Goal: Task Accomplishment & Management: Complete application form

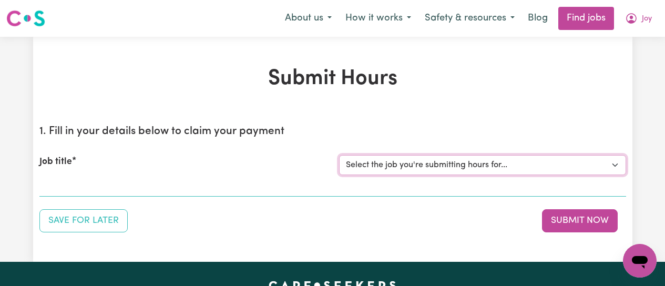
click at [567, 164] on select "Select the job you're submitting hours for... [[PERSON_NAME]] [DEMOGRAPHIC_DATA…" at bounding box center [482, 165] width 287 height 20
select select "12649"
click at [339, 155] on select "Select the job you're submitting hours for... [[PERSON_NAME]] [DEMOGRAPHIC_DATA…" at bounding box center [482, 165] width 287 height 20
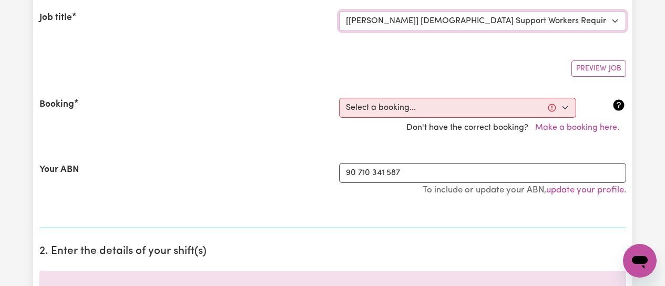
scroll to position [158, 0]
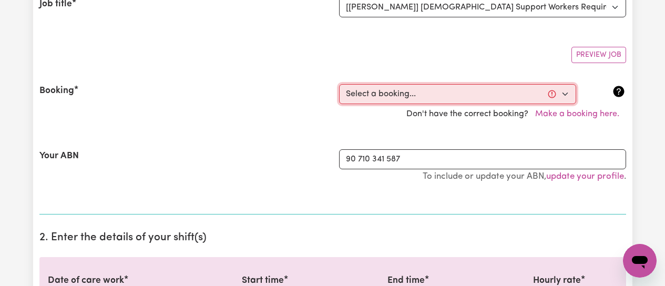
click at [567, 93] on select "Select a booking... [DATE] 09:00am to 01:00pm (RECURRING) [DATE] 09:00am to 01:…" at bounding box center [457, 94] width 237 height 20
select select "352624"
click at [339, 84] on select "Select a booking... [DATE] 09:00am to 01:00pm (RECURRING) [DATE] 09:00am to 01:…" at bounding box center [457, 94] width 237 height 20
type input "[DATE]"
type input "24"
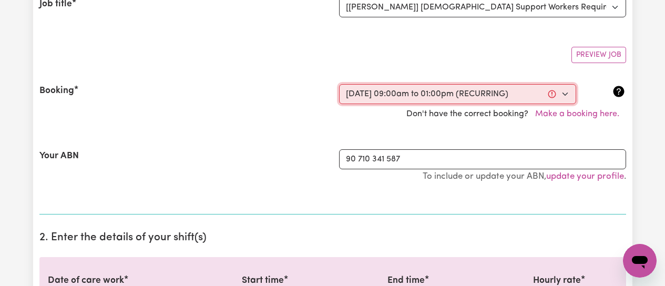
type input "9"
type input "2025"
type input "09:00"
type input "9"
type input "0"
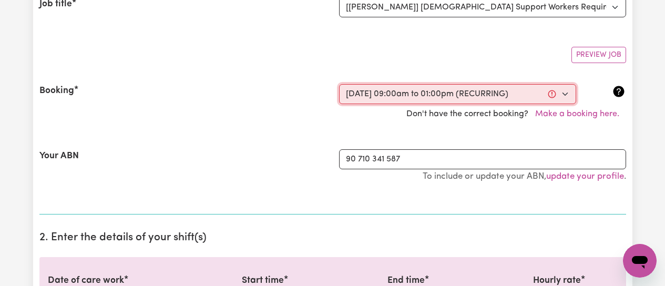
select select "am"
type input "13:00"
type input "1"
type input "0"
select select "pm"
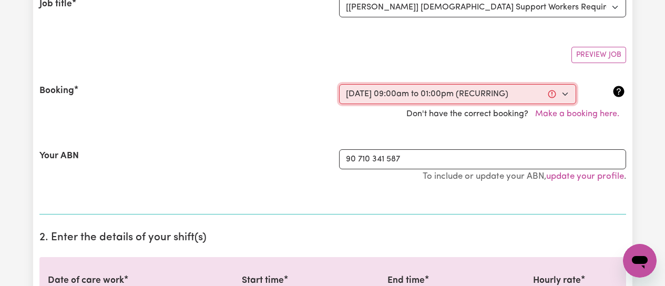
select select "50-Weekday"
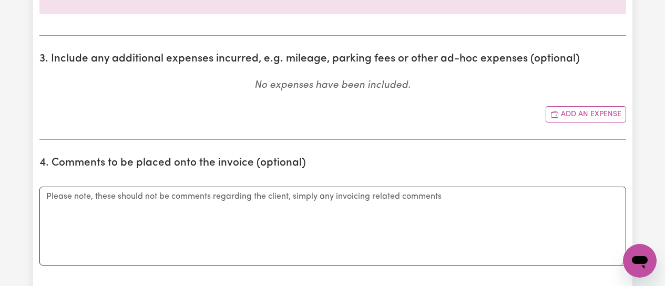
scroll to position [526, 0]
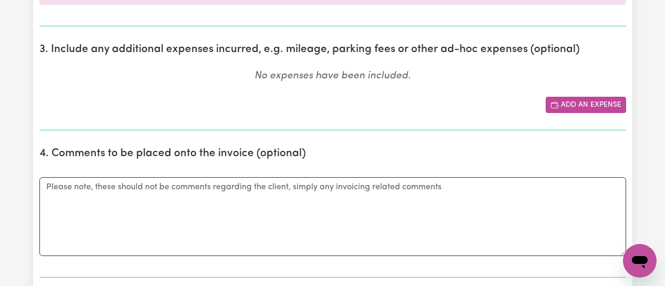
click at [588, 103] on button "Add an expense" at bounding box center [586, 105] width 80 height 16
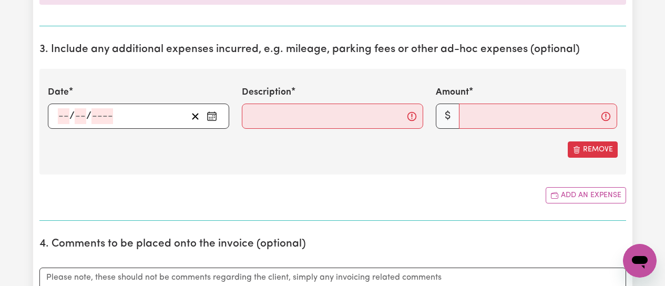
click at [212, 117] on circle "Enter the date of expense" at bounding box center [212, 117] width 1 height 1
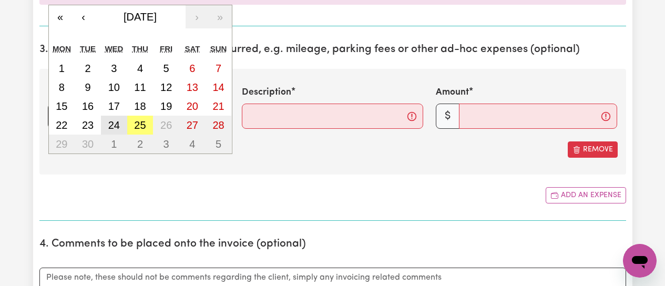
drag, startPoint x: 117, startPoint y: 126, endPoint x: 170, endPoint y: 126, distance: 53.1
click at [120, 126] on button "24" at bounding box center [114, 125] width 26 height 19
type input "[DATE]"
type input "24"
type input "9"
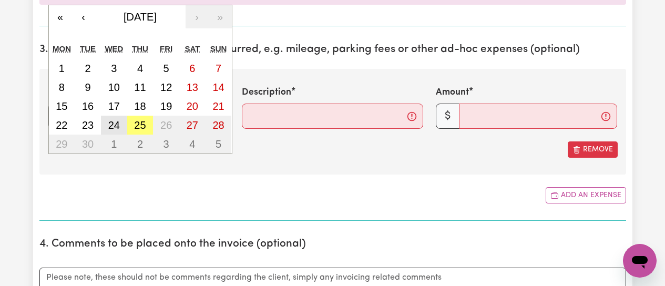
type input "2025"
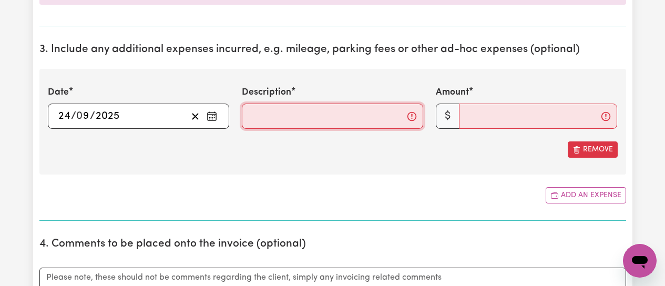
click at [262, 119] on input "Description" at bounding box center [332, 116] width 181 height 25
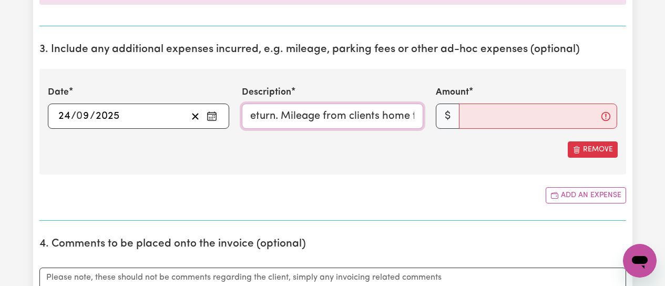
scroll to position [0, 418]
type input "Mileage from clients home to [GEOGRAPHIC_DATA] and [GEOGRAPHIC_DATA] and return…"
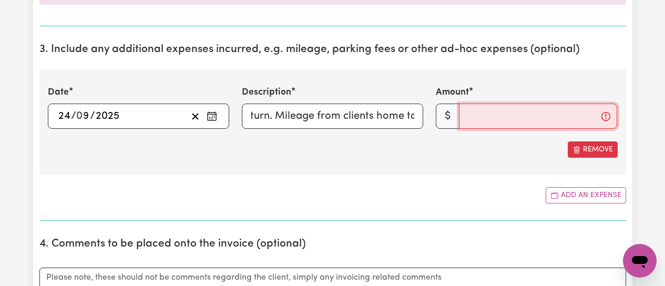
scroll to position [0, 0]
click at [486, 117] on input "Amount" at bounding box center [538, 116] width 158 height 25
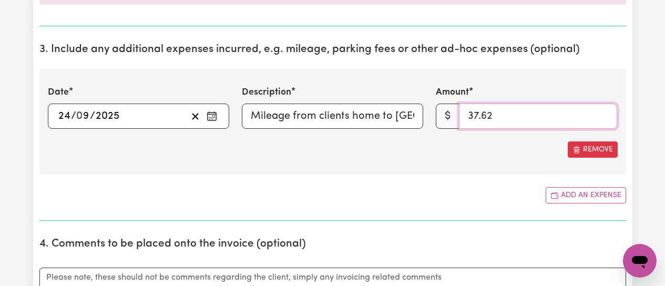
type input "37.62"
click at [329, 161] on div "Date [DATE] 24 / 0 9 / 2025 « ‹ [DATE] › » Mon Tue Wed Thu Fri Sat Sun 1 2 3 4 …" at bounding box center [332, 122] width 587 height 106
click at [385, 176] on section "3. Include any additional expenses incurred, e.g. mileage, parking fees or othe…" at bounding box center [332, 128] width 587 height 186
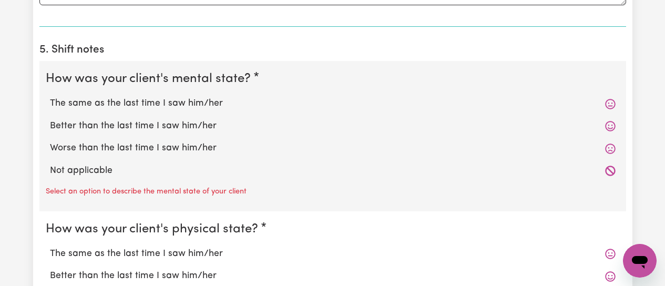
scroll to position [894, 0]
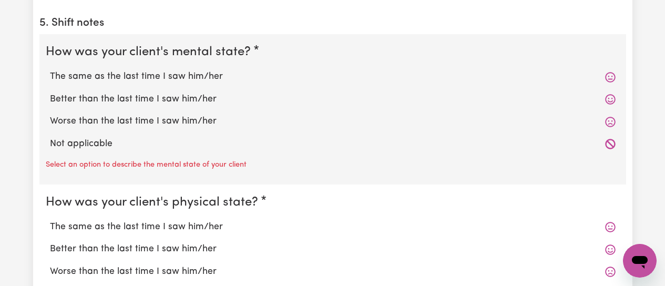
click at [129, 100] on label "Better than the last time I saw him/her" at bounding box center [333, 100] width 566 height 14
click at [50, 93] on input "Better than the last time I saw him/her" at bounding box center [49, 92] width 1 height 1
radio input "true"
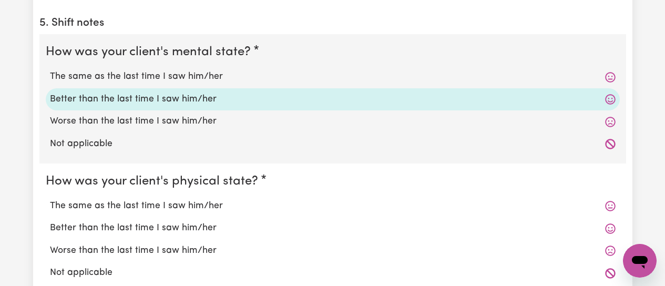
click at [122, 207] on label "The same as the last time I saw him/her" at bounding box center [333, 206] width 566 height 14
click at [50, 199] on input "The same as the last time I saw him/her" at bounding box center [49, 199] width 1 height 1
radio input "true"
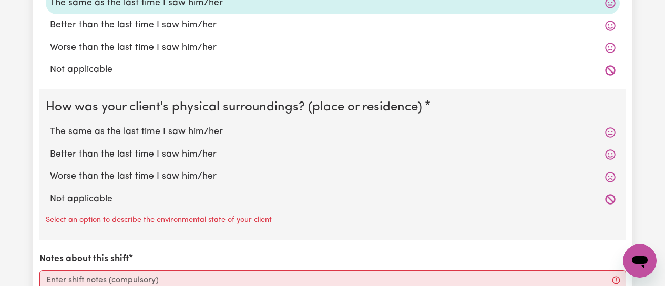
scroll to position [1104, 0]
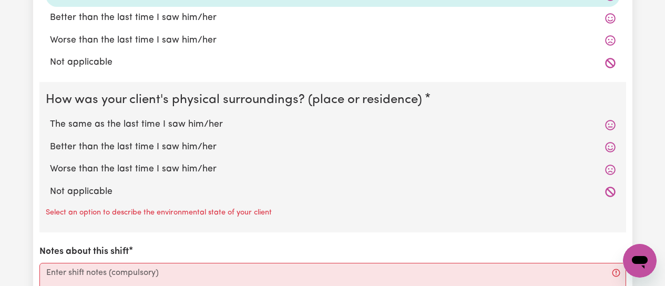
click at [114, 124] on label "The same as the last time I saw him/her" at bounding box center [333, 125] width 566 height 14
click at [50, 118] on input "The same as the last time I saw him/her" at bounding box center [49, 117] width 1 height 1
radio input "true"
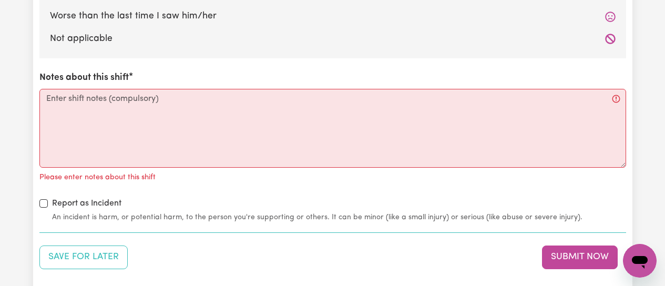
scroll to position [1261, 0]
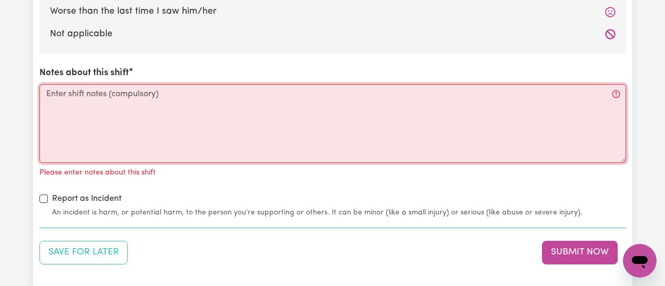
click at [66, 98] on textarea "Notes about this shift" at bounding box center [332, 123] width 587 height 79
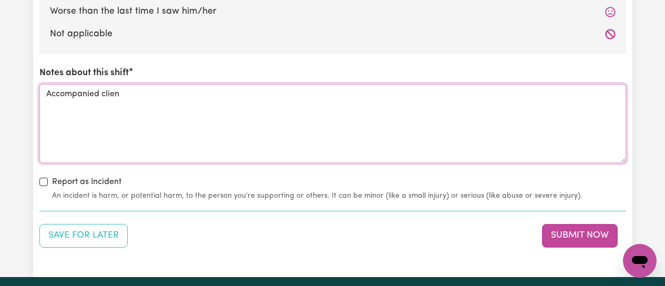
click at [102, 94] on textarea "Accompanied clien" at bounding box center [332, 123] width 587 height 79
click at [163, 97] on textarea "Accompanied and drove clien" at bounding box center [332, 123] width 587 height 79
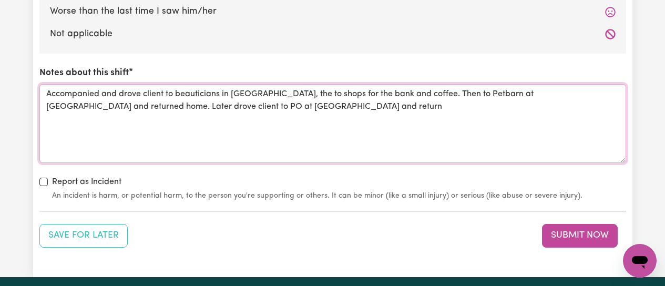
click at [278, 95] on textarea "Accompanied and drove client to beauticians in [GEOGRAPHIC_DATA], the to shops …" at bounding box center [332, 123] width 587 height 79
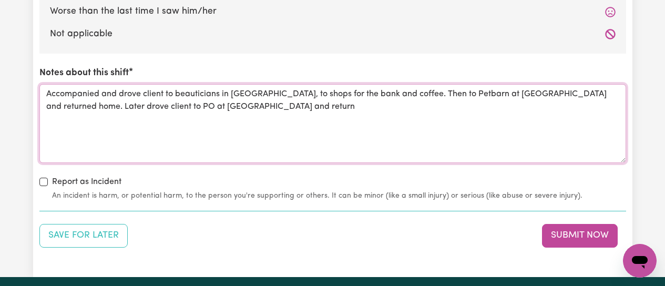
drag, startPoint x: 235, startPoint y: 109, endPoint x: 394, endPoint y: 127, distance: 159.2
click at [242, 110] on textarea "Accompanied and drove client to beauticians in [GEOGRAPHIC_DATA], to shops for …" at bounding box center [332, 123] width 587 height 79
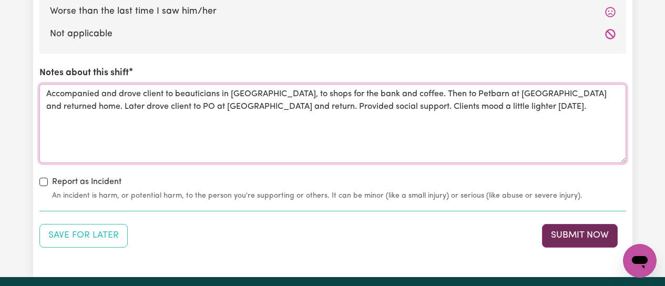
type textarea "Accompanied and drove client to beauticians in [GEOGRAPHIC_DATA], to shops for …"
click at [553, 241] on button "Submit Now" at bounding box center [580, 235] width 76 height 23
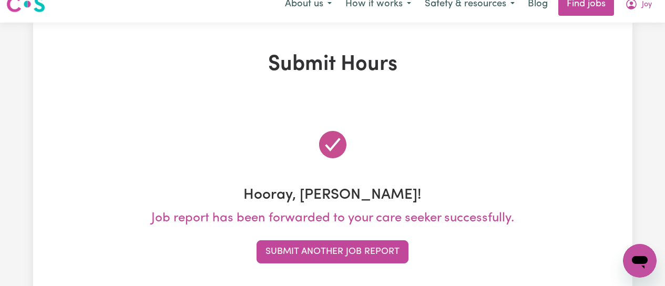
scroll to position [0, 0]
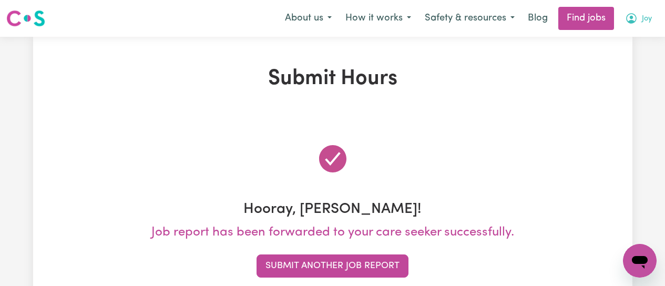
click at [631, 21] on icon "My Account" at bounding box center [631, 18] width 11 height 11
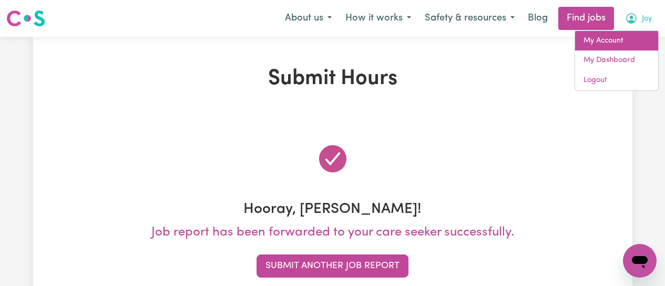
click at [610, 38] on link "My Account" at bounding box center [616, 41] width 83 height 20
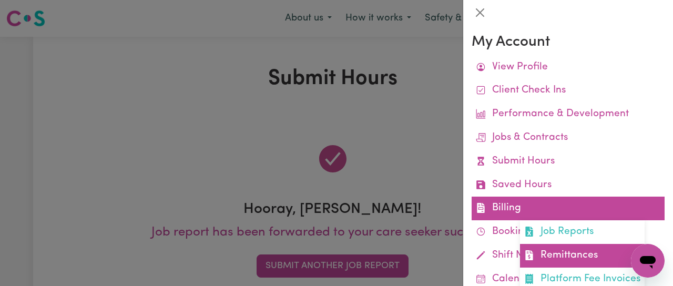
click at [565, 256] on link "Remittances" at bounding box center [582, 256] width 125 height 24
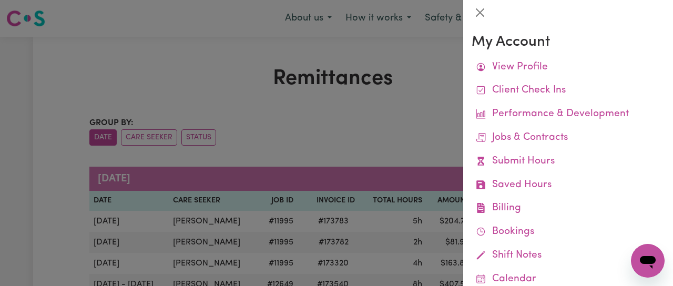
click at [412, 111] on div at bounding box center [336, 143] width 673 height 286
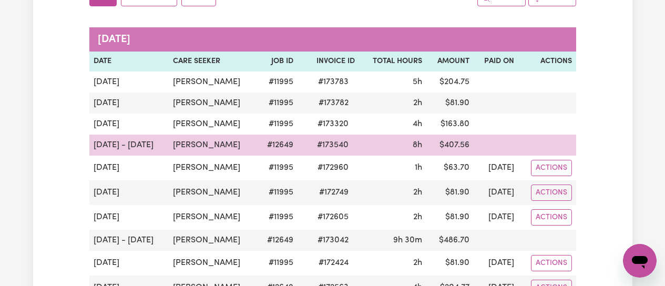
scroll to position [158, 0]
